Goal: Task Accomplishment & Management: Manage account settings

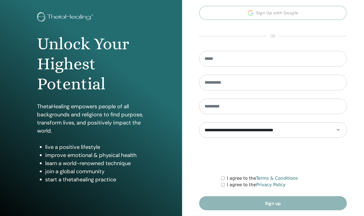
scroll to position [36, 0]
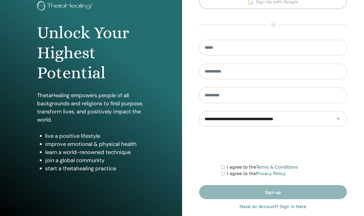
click at [277, 207] on link "Have an Account? Sign in Here" at bounding box center [273, 207] width 67 height 6
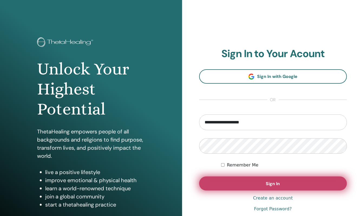
click at [270, 186] on button "Sign In" at bounding box center [273, 183] width 148 height 14
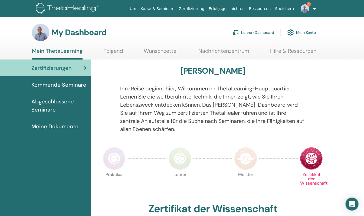
click at [248, 31] on link "Lehrer-Dashboard" at bounding box center [253, 33] width 42 height 12
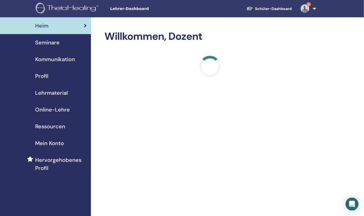
click at [46, 42] on span "Seminare" at bounding box center [47, 42] width 24 height 8
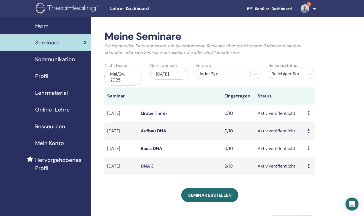
click at [146, 165] on link "DNA 3" at bounding box center [147, 166] width 13 height 6
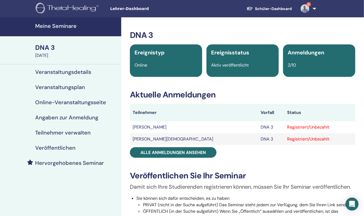
click at [63, 132] on h4 "Teilnehmer verwalten" at bounding box center [62, 132] width 55 height 6
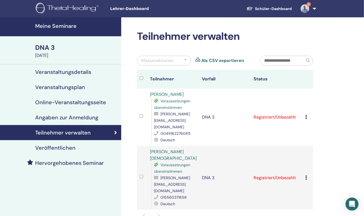
click at [306, 115] on icon at bounding box center [307, 117] width 2 height 4
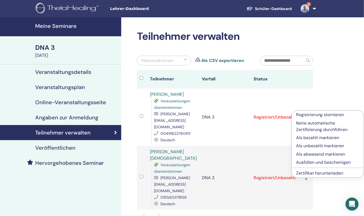
click at [313, 147] on p "Als unbezahlt markieren" at bounding box center [327, 146] width 63 height 6
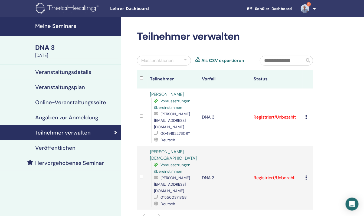
click at [304, 110] on td "Registrierung stornieren Keine automatische Zertifizierung durchführen Als beza…" at bounding box center [308, 116] width 10 height 57
click at [306, 114] on div "Registrierung stornieren Keine automatische Zertifizierung durchführen Als beza…" at bounding box center [308, 117] width 5 height 6
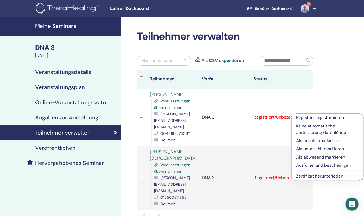
drag, startPoint x: 307, startPoint y: 139, endPoint x: 246, endPoint y: 122, distance: 63.4
click at [246, 122] on td "DNA 3" at bounding box center [225, 116] width 52 height 57
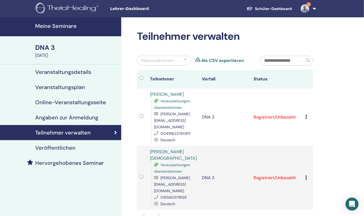
click at [305, 111] on td "Registrierung stornieren Keine automatische Zertifizierung durchführen Als beza…" at bounding box center [308, 116] width 10 height 57
click at [306, 115] on icon at bounding box center [307, 117] width 2 height 4
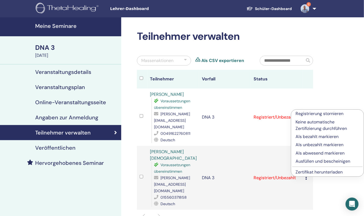
click at [300, 135] on p "Als bezahlt markieren" at bounding box center [328, 136] width 64 height 6
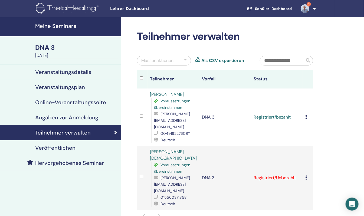
click at [306, 175] on icon at bounding box center [307, 177] width 2 height 4
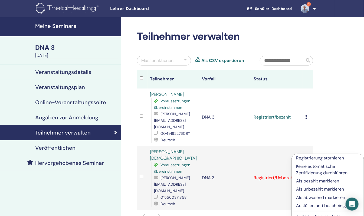
click at [306, 180] on p "Als bezahlt markieren" at bounding box center [327, 181] width 63 height 6
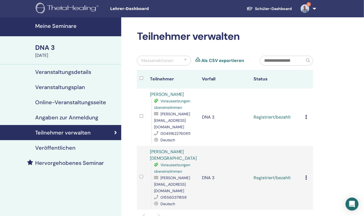
click at [304, 108] on td "Registrierung stornieren Keine automatische Zertifizierung durchführen Als beza…" at bounding box center [308, 116] width 10 height 57
click at [306, 115] on icon at bounding box center [307, 117] width 2 height 4
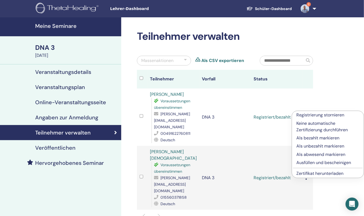
click at [301, 161] on p "Ausfüllen und bescheinigen" at bounding box center [327, 162] width 63 height 6
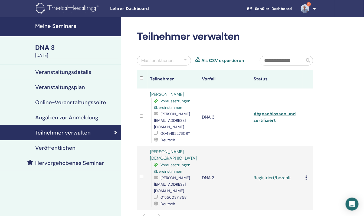
click at [306, 175] on icon at bounding box center [307, 177] width 2 height 4
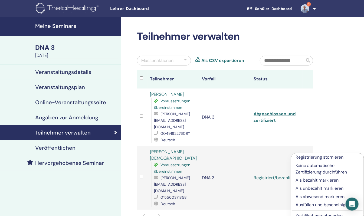
click at [304, 205] on p "Ausfüllen und bescheinigen" at bounding box center [328, 205] width 64 height 6
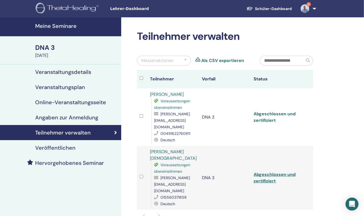
click at [281, 111] on link "Abgeschlossen und zertifiziert" at bounding box center [275, 117] width 42 height 12
click at [262, 172] on link "Abgeschlossen und zertifiziert" at bounding box center [275, 178] width 42 height 12
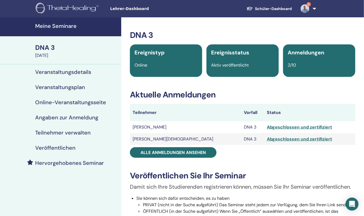
click at [313, 5] on link "3" at bounding box center [307, 8] width 22 height 17
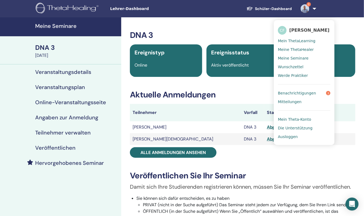
click at [294, 61] on span "Meine Seminare" at bounding box center [293, 58] width 31 height 5
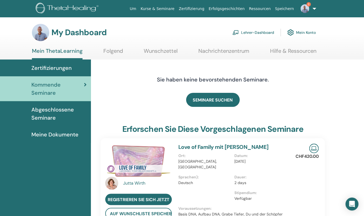
click at [265, 28] on link "Lehrer-Dashboard" at bounding box center [253, 33] width 42 height 12
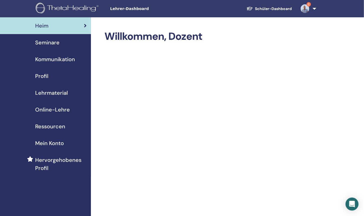
click at [52, 43] on span "Seminare" at bounding box center [47, 42] width 24 height 8
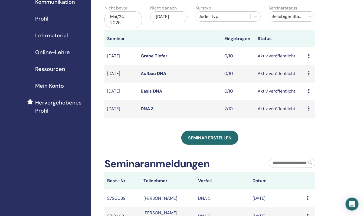
scroll to position [27, 0]
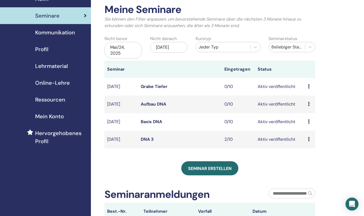
click at [146, 139] on link "DNA 3" at bounding box center [147, 139] width 13 height 6
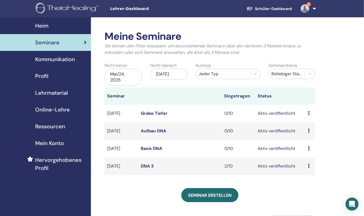
click at [316, 9] on link "3" at bounding box center [307, 8] width 22 height 17
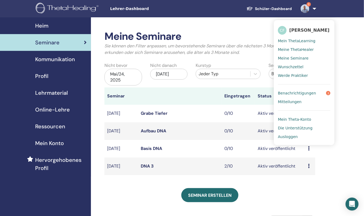
click at [296, 139] on span "Ausloggen" at bounding box center [288, 136] width 20 height 5
